Goal: Information Seeking & Learning: Learn about a topic

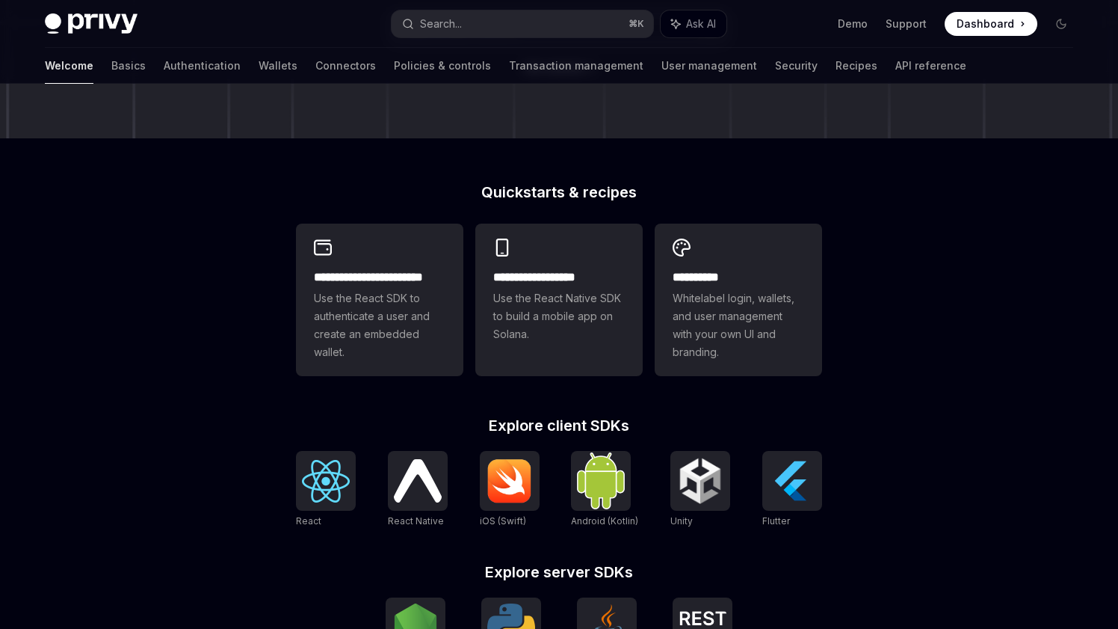
scroll to position [280, 0]
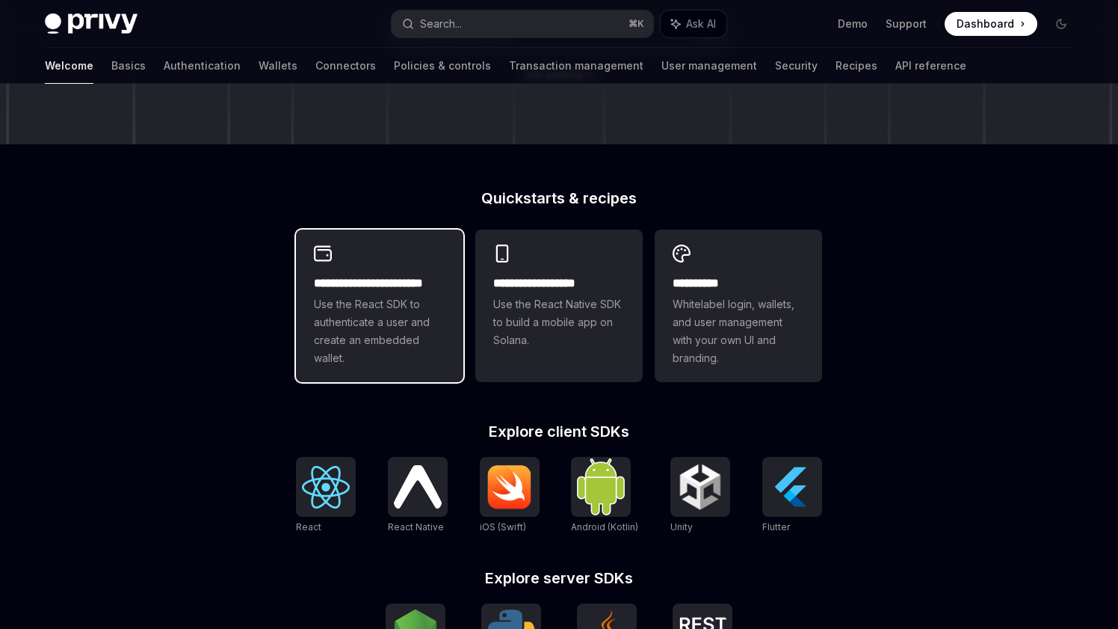
click at [375, 320] on span "Use the React SDK to authenticate a user and create an embedded wallet." at bounding box center [380, 331] width 132 height 72
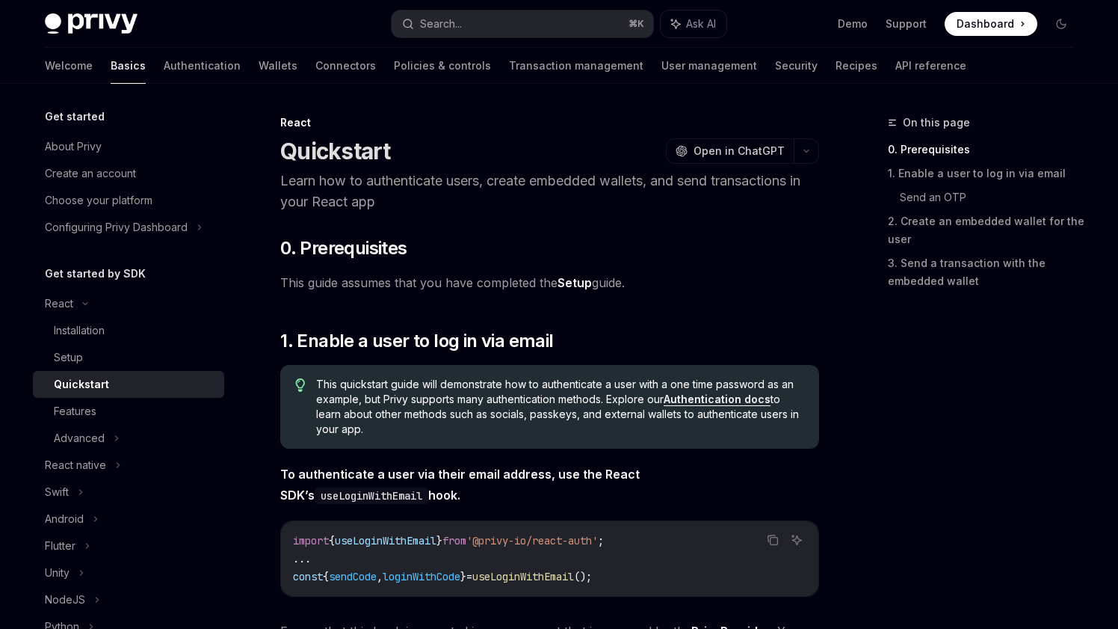
click at [576, 283] on link "Setup" at bounding box center [575, 283] width 34 height 16
type textarea "*"
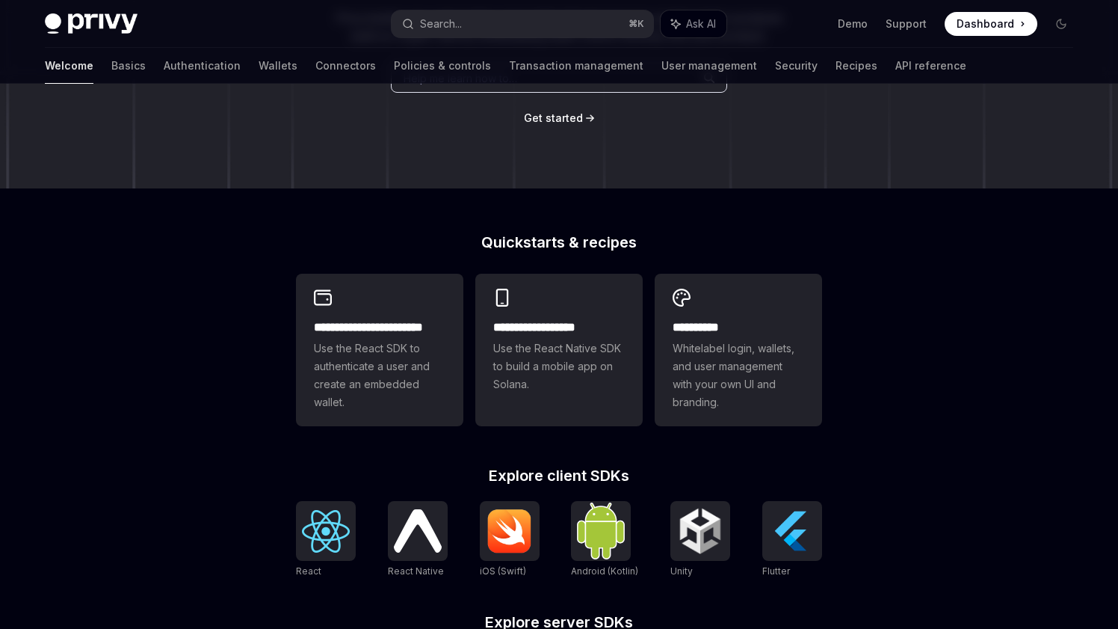
scroll to position [280, 0]
